Goal: Task Accomplishment & Management: Use online tool/utility

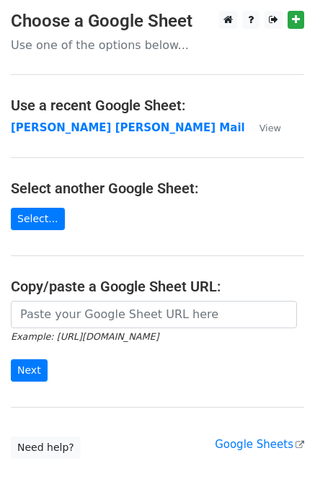
click at [100, 314] on input "url" at bounding box center [154, 314] width 286 height 27
click at [79, 319] on input "url" at bounding box center [154, 314] width 286 height 27
click at [80, 315] on input "url" at bounding box center [154, 314] width 286 height 27
click at [81, 311] on input "url" at bounding box center [154, 314] width 286 height 27
click at [82, 311] on input "url" at bounding box center [154, 314] width 286 height 27
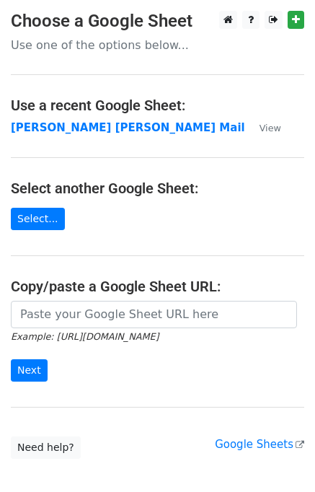
click at [81, 309] on input "url" at bounding box center [154, 314] width 286 height 27
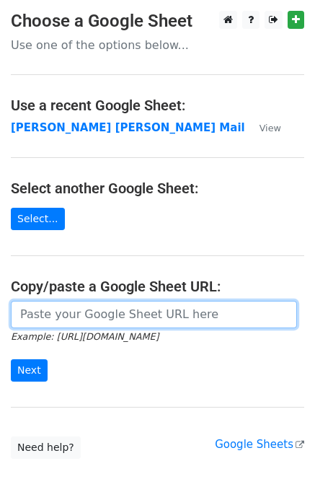
click at [81, 311] on input "url" at bounding box center [154, 314] width 286 height 27
drag, startPoint x: 79, startPoint y: 303, endPoint x: 79, endPoint y: 313, distance: 10.1
click at [79, 313] on input "url" at bounding box center [154, 314] width 286 height 27
type input "https://docs.google.com/spreadsheets/d/1zUKhxjrhozHMhydIMYEveZTpRvy8Oh7onxeYEfa…"
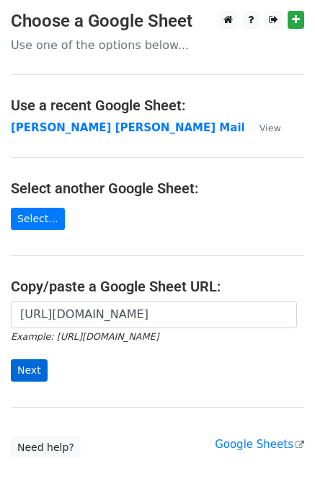
click at [22, 370] on input "Next" at bounding box center [29, 370] width 37 height 22
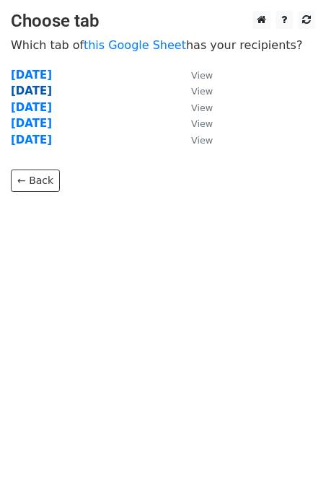
click at [22, 92] on strong "Tuesday" at bounding box center [31, 90] width 41 height 13
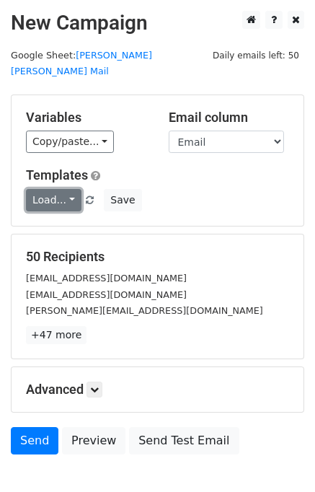
click at [55, 192] on link "Load..." at bounding box center [54, 200] width 56 height 22
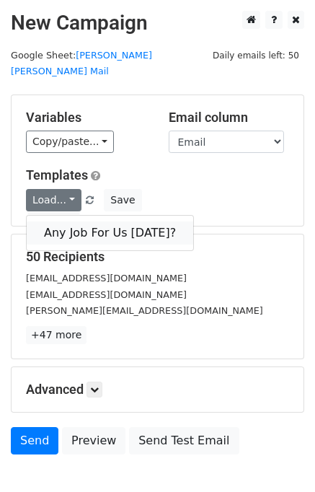
click at [83, 221] on link "Any Job For Us [DATE]?" at bounding box center [110, 232] width 167 height 23
